Goal: Contribute content: Contribute content

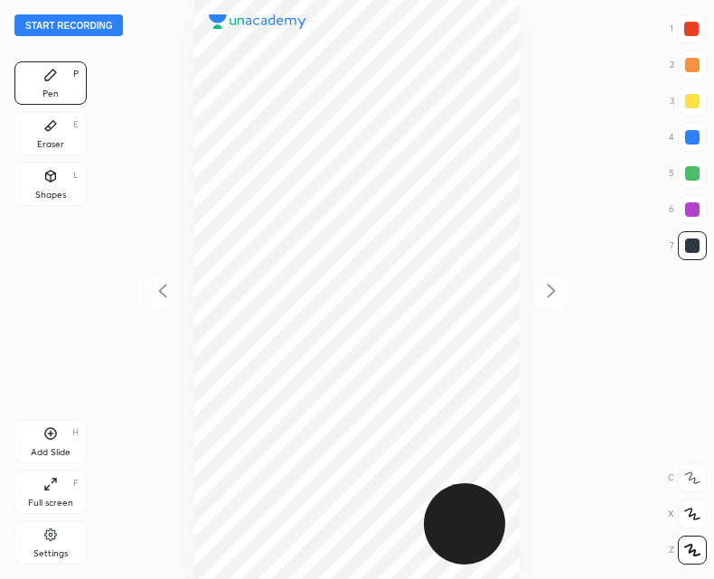
scroll to position [579, 425]
click at [42, 186] on div "Shapes L" at bounding box center [50, 184] width 72 height 43
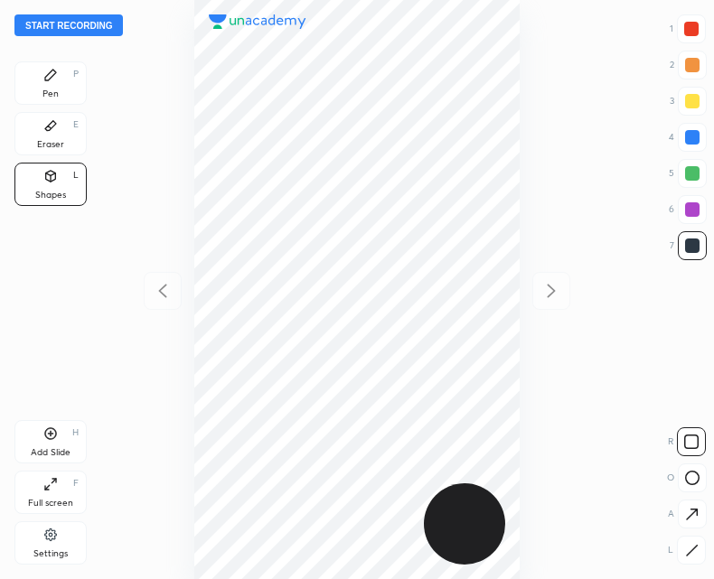
click at [682, 548] on div at bounding box center [691, 550] width 29 height 29
click at [60, 76] on div "Pen P" at bounding box center [50, 82] width 72 height 43
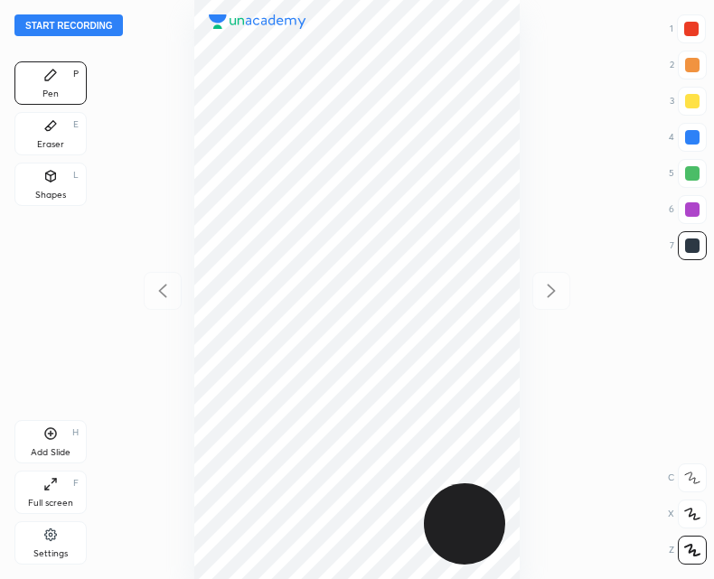
click at [54, 441] on div "Add Slide H" at bounding box center [50, 441] width 72 height 43
click at [142, 294] on div "Start recording 1 2 3 4 5 6 7 R O A L C X Z Erase all C X Z Pen P Eraser E Shap…" at bounding box center [357, 289] width 714 height 579
click at [176, 296] on div at bounding box center [163, 291] width 38 height 38
click at [551, 293] on icon at bounding box center [552, 291] width 8 height 14
click at [152, 302] on div at bounding box center [163, 291] width 38 height 38
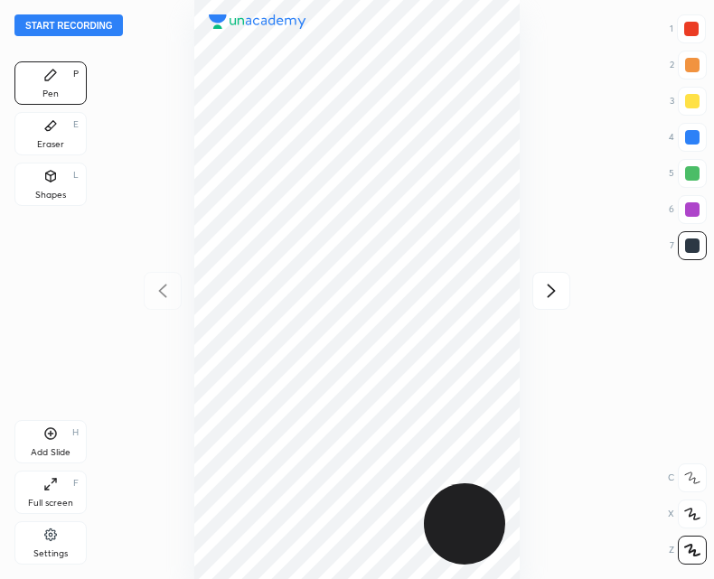
click at [548, 281] on icon at bounding box center [551, 291] width 22 height 22
click at [158, 297] on icon at bounding box center [163, 291] width 22 height 22
click at [573, 295] on div "Start recording 1 2 3 4 5 6 7 R O A L C X Z Erase all C X Z Pen P Eraser E Shap…" at bounding box center [357, 289] width 714 height 579
click at [538, 281] on div at bounding box center [551, 291] width 38 height 38
